Goal: Check status: Check status

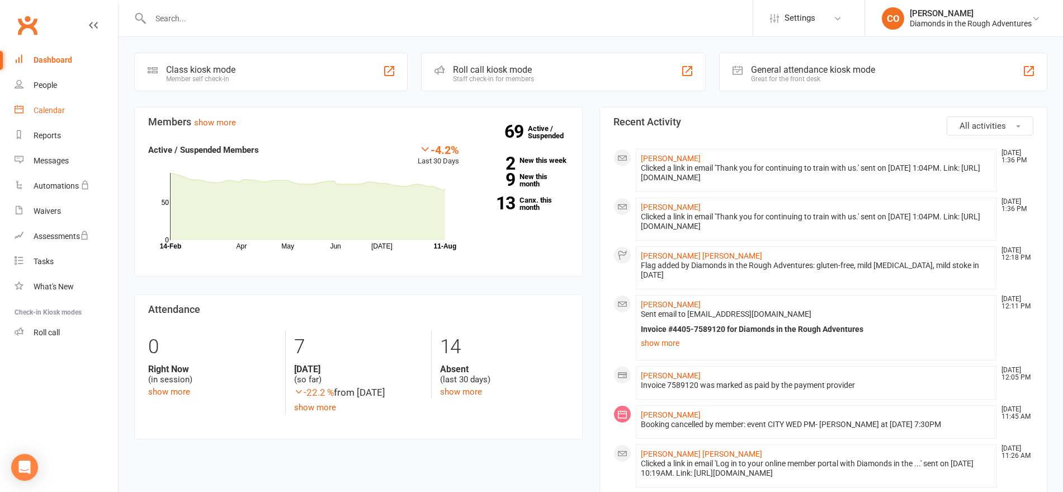
click at [66, 105] on link "Calendar" at bounding box center [66, 110] width 103 height 25
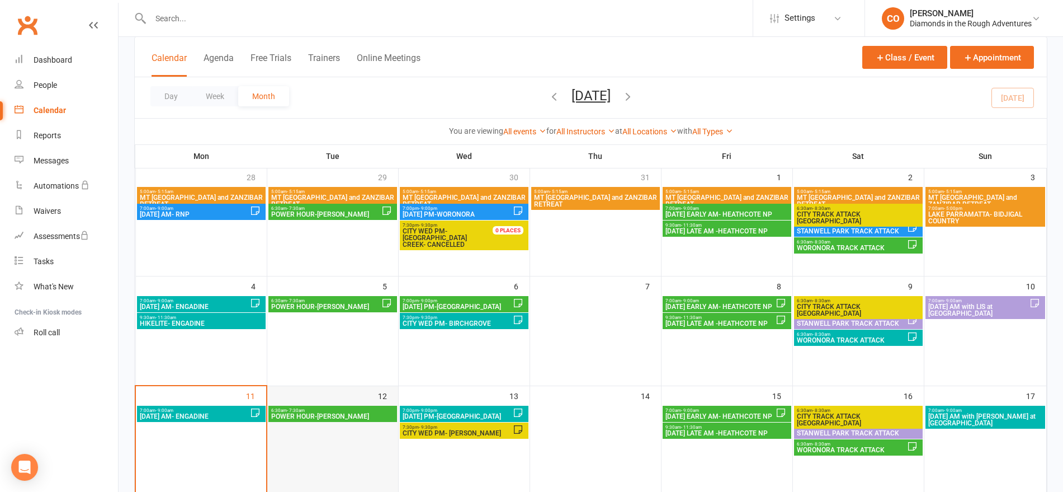
scroll to position [140, 0]
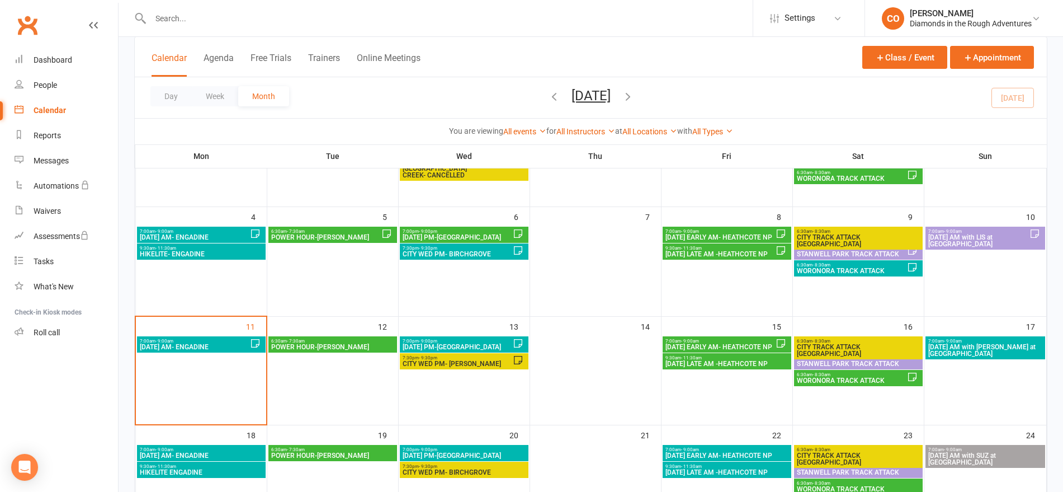
click at [325, 347] on span "POWER HOUR-[PERSON_NAME]" at bounding box center [333, 346] width 124 height 7
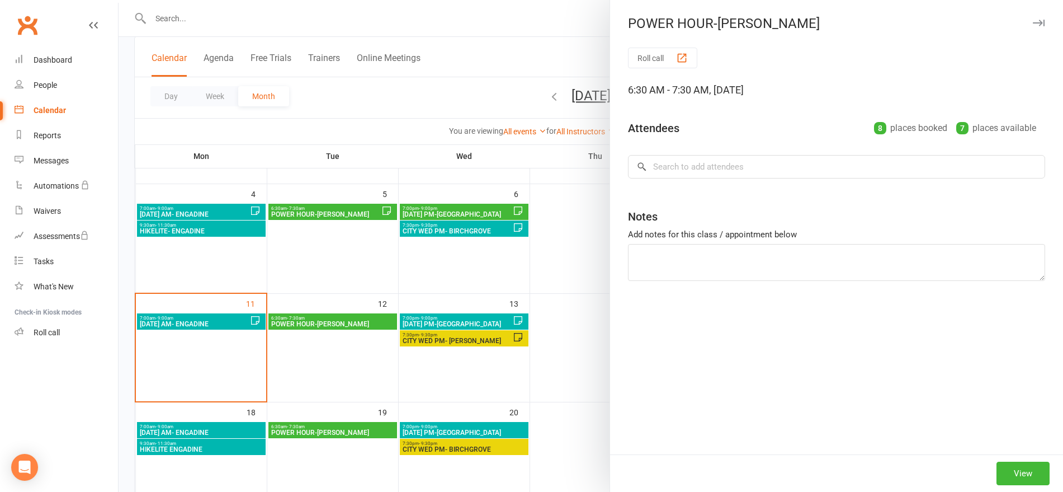
scroll to position [0, 0]
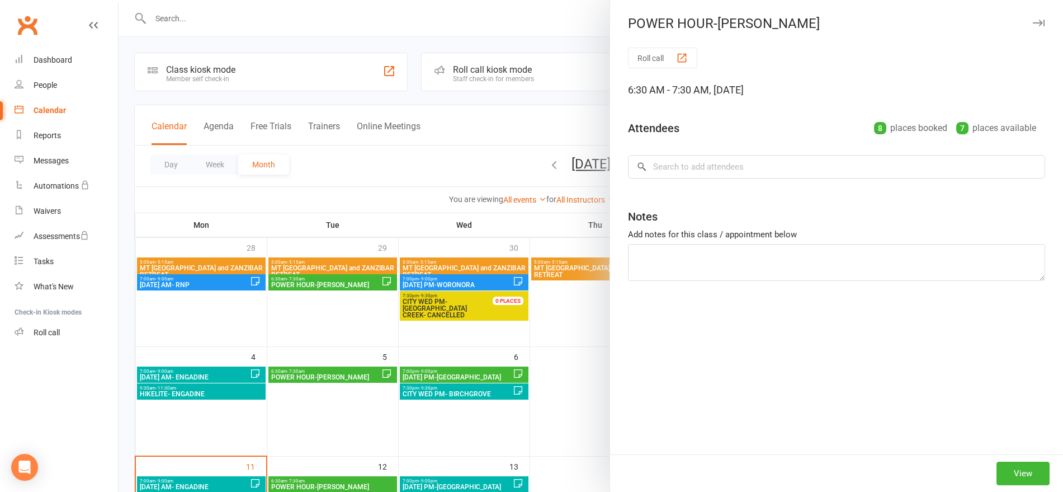
click at [337, 304] on div at bounding box center [591, 246] width 945 height 492
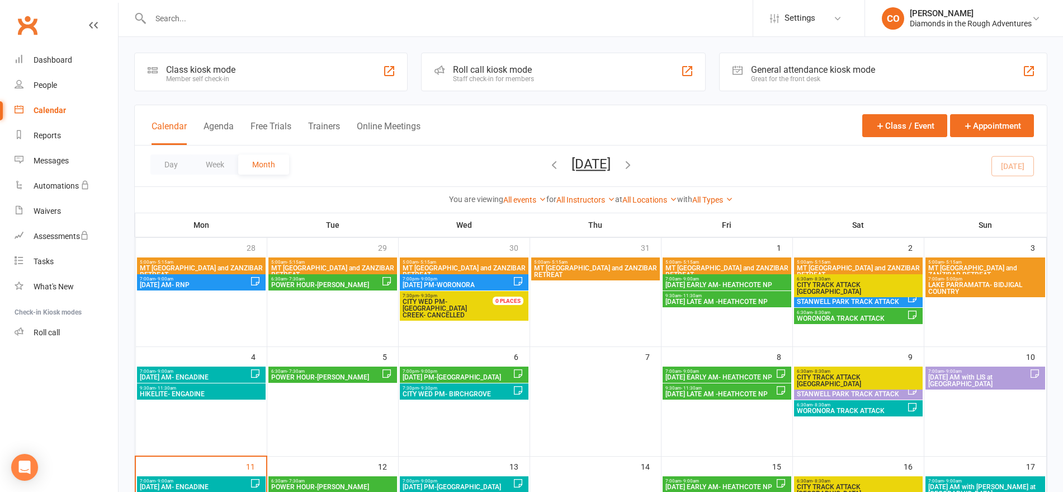
click at [332, 284] on span "POWER HOUR-[PERSON_NAME]" at bounding box center [326, 284] width 111 height 7
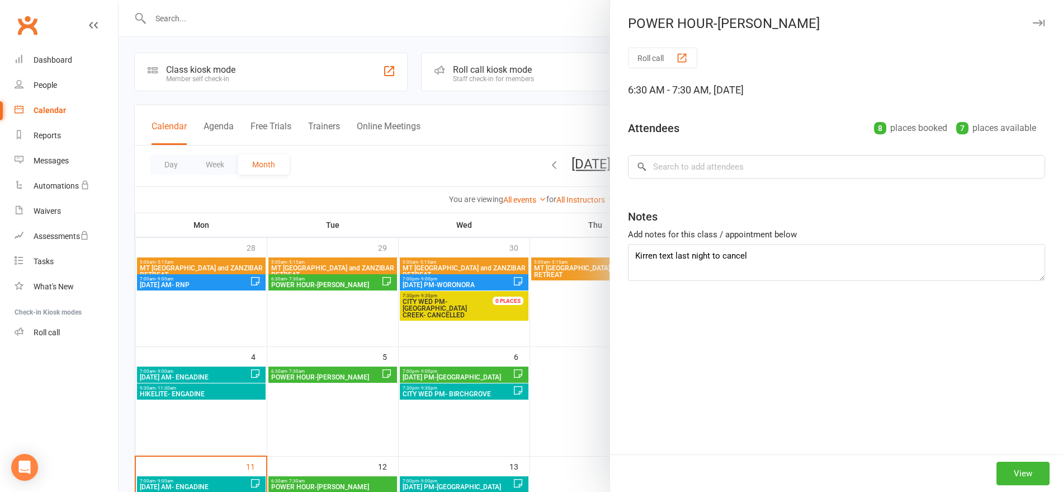
click at [467, 155] on div at bounding box center [591, 246] width 945 height 492
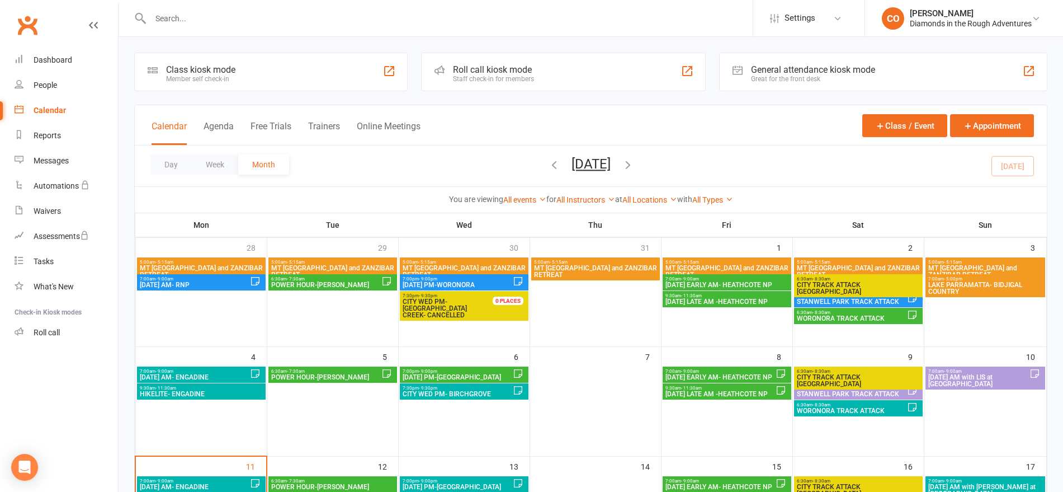
click at [340, 478] on span "6:30am - 7:30am" at bounding box center [333, 480] width 124 height 5
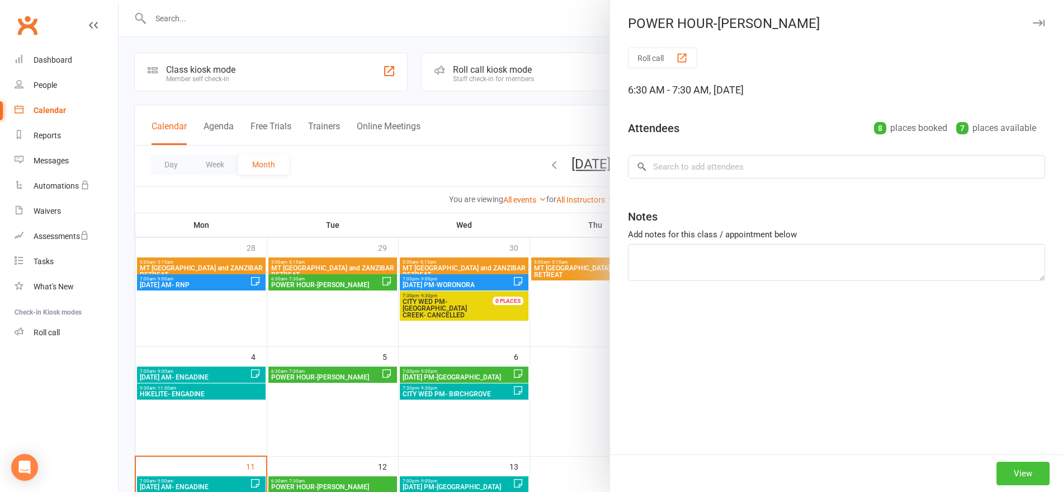
drag, startPoint x: 1022, startPoint y: 477, endPoint x: 980, endPoint y: 471, distance: 42.4
click at [1021, 477] on button "View" at bounding box center [1023, 472] width 53 height 23
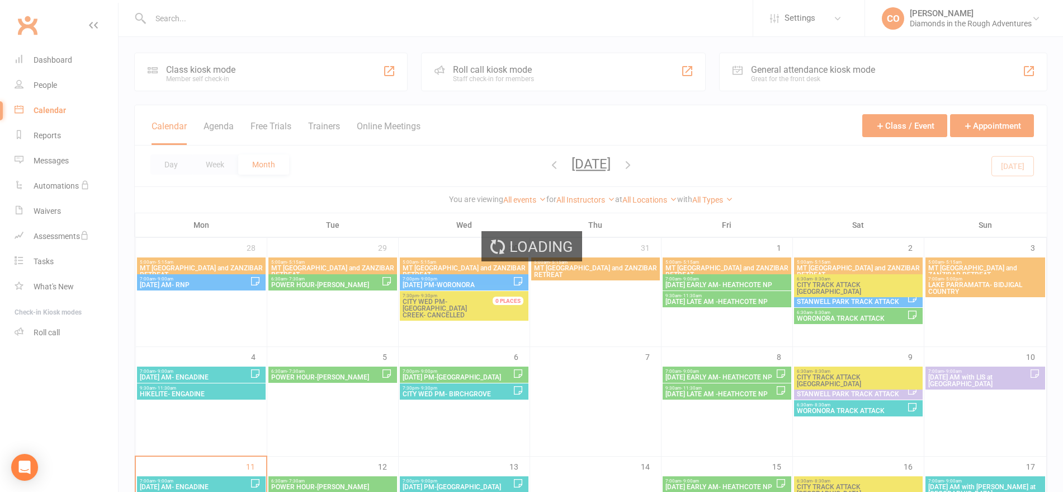
scroll to position [70, 0]
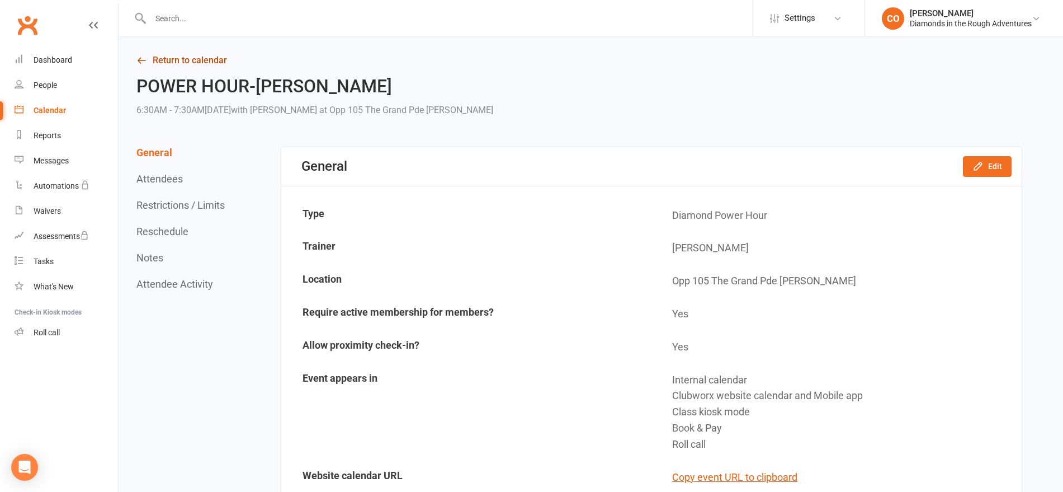
click at [174, 55] on link "Return to calendar" at bounding box center [579, 61] width 886 height 16
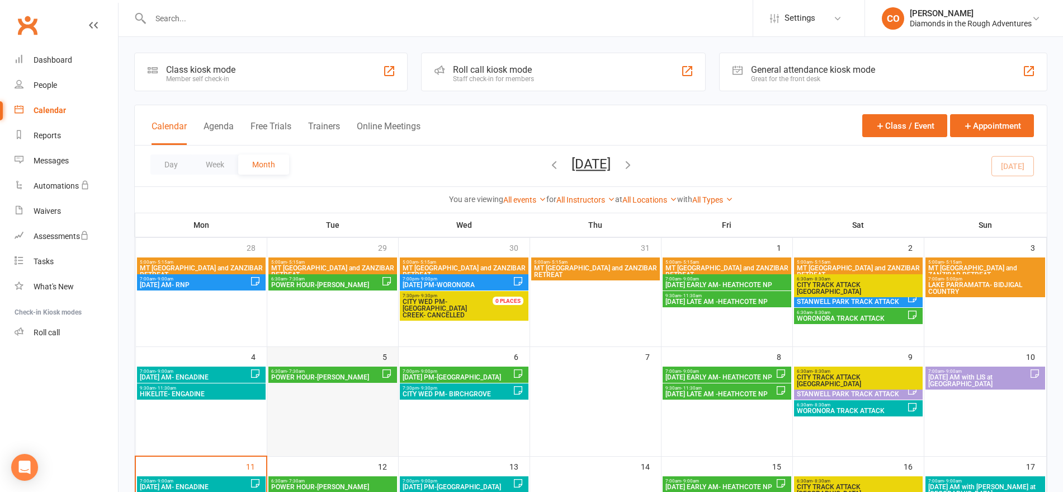
scroll to position [70, 0]
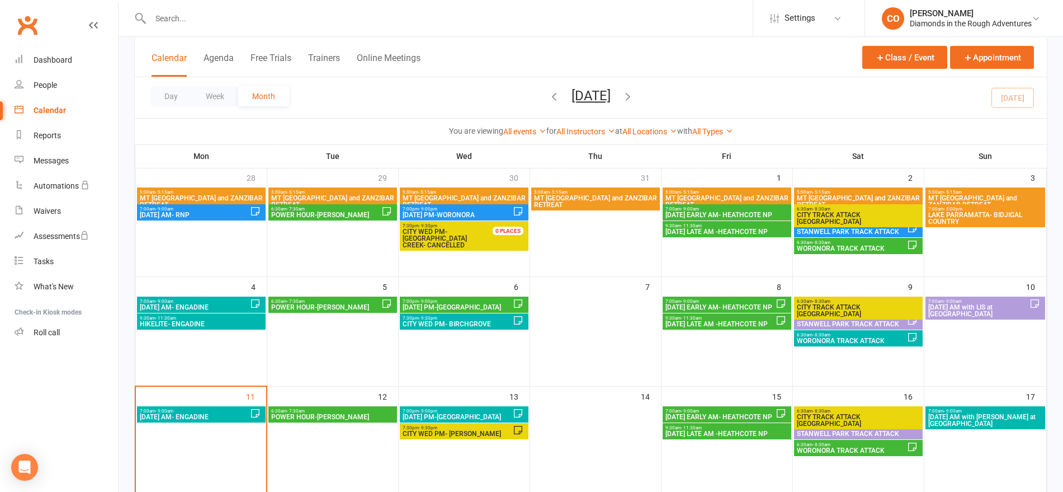
click at [453, 300] on span "7:00pm - 9:00pm" at bounding box center [457, 301] width 111 height 5
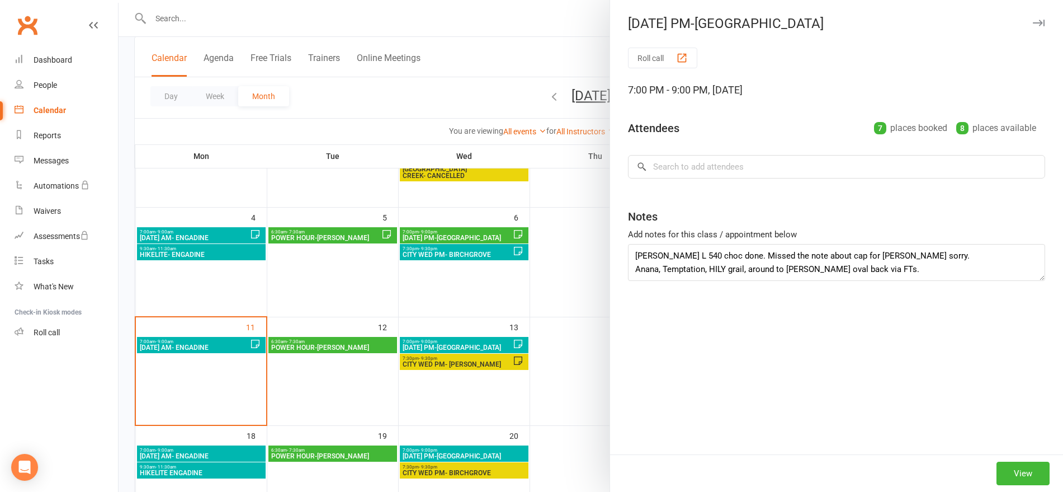
scroll to position [140, 0]
click at [1018, 475] on button "View" at bounding box center [1023, 472] width 53 height 23
